Goal: Check status: Check status

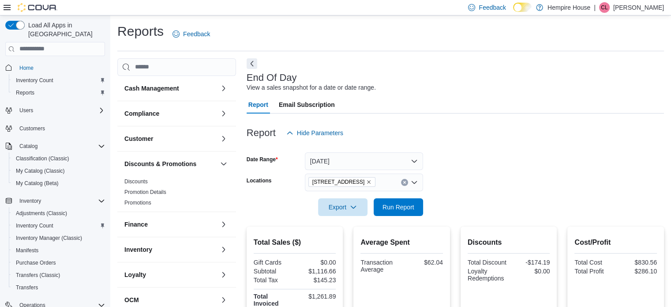
scroll to position [101, 0]
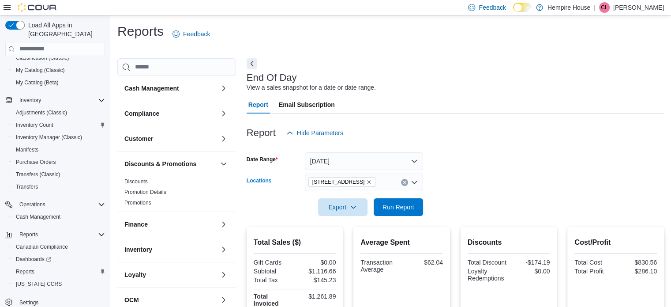
click at [366, 184] on icon "Remove 59 First Street from selection in this group" at bounding box center [368, 181] width 5 height 5
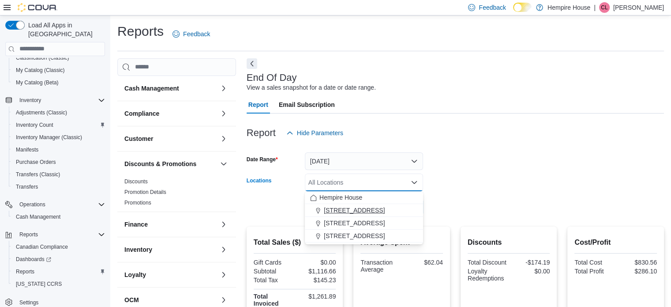
click at [335, 207] on span "[STREET_ADDRESS]" at bounding box center [354, 210] width 61 height 9
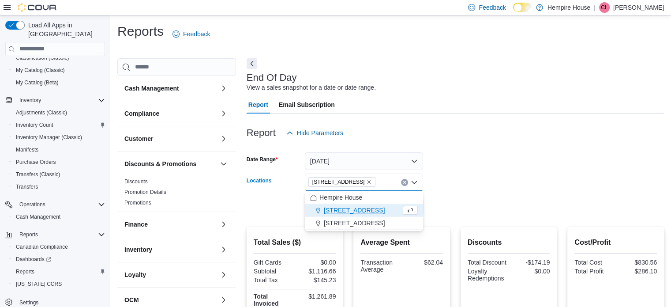
click at [475, 179] on form "Date Range [DATE] Locations [STREET_ADDRESS] Combo box. Selected. [STREET_ADDRE…" at bounding box center [455, 179] width 417 height 74
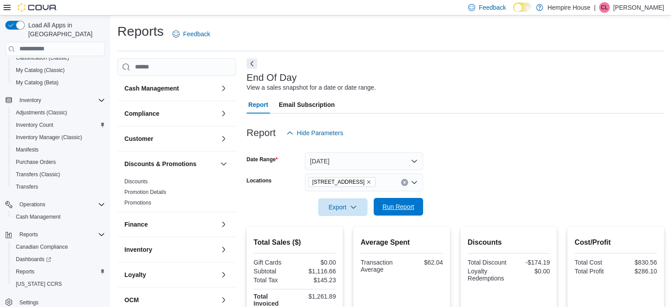
click at [412, 204] on span "Run Report" at bounding box center [398, 206] width 32 height 9
click at [404, 185] on button "Clear input" at bounding box center [404, 182] width 7 height 7
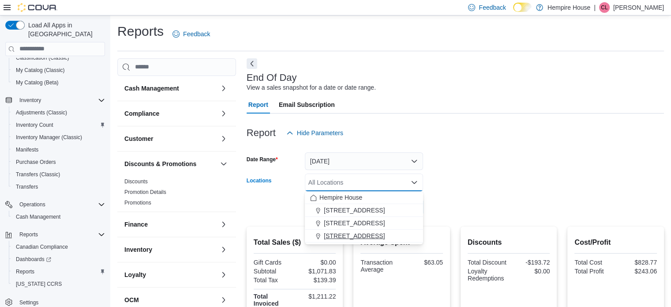
click at [359, 238] on span "[STREET_ADDRESS]" at bounding box center [354, 235] width 61 height 9
click at [456, 208] on form "Date Range [DATE] Locations [STREET_ADDRESS] Combo box. Selected. [STREET_ADDRE…" at bounding box center [455, 179] width 417 height 74
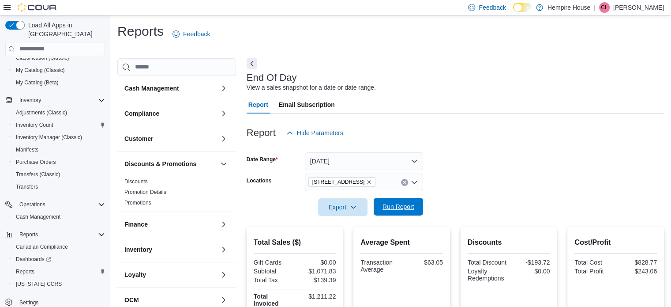
click at [411, 206] on span "Run Report" at bounding box center [398, 206] width 32 height 9
